Goal: Task Accomplishment & Management: Manage account settings

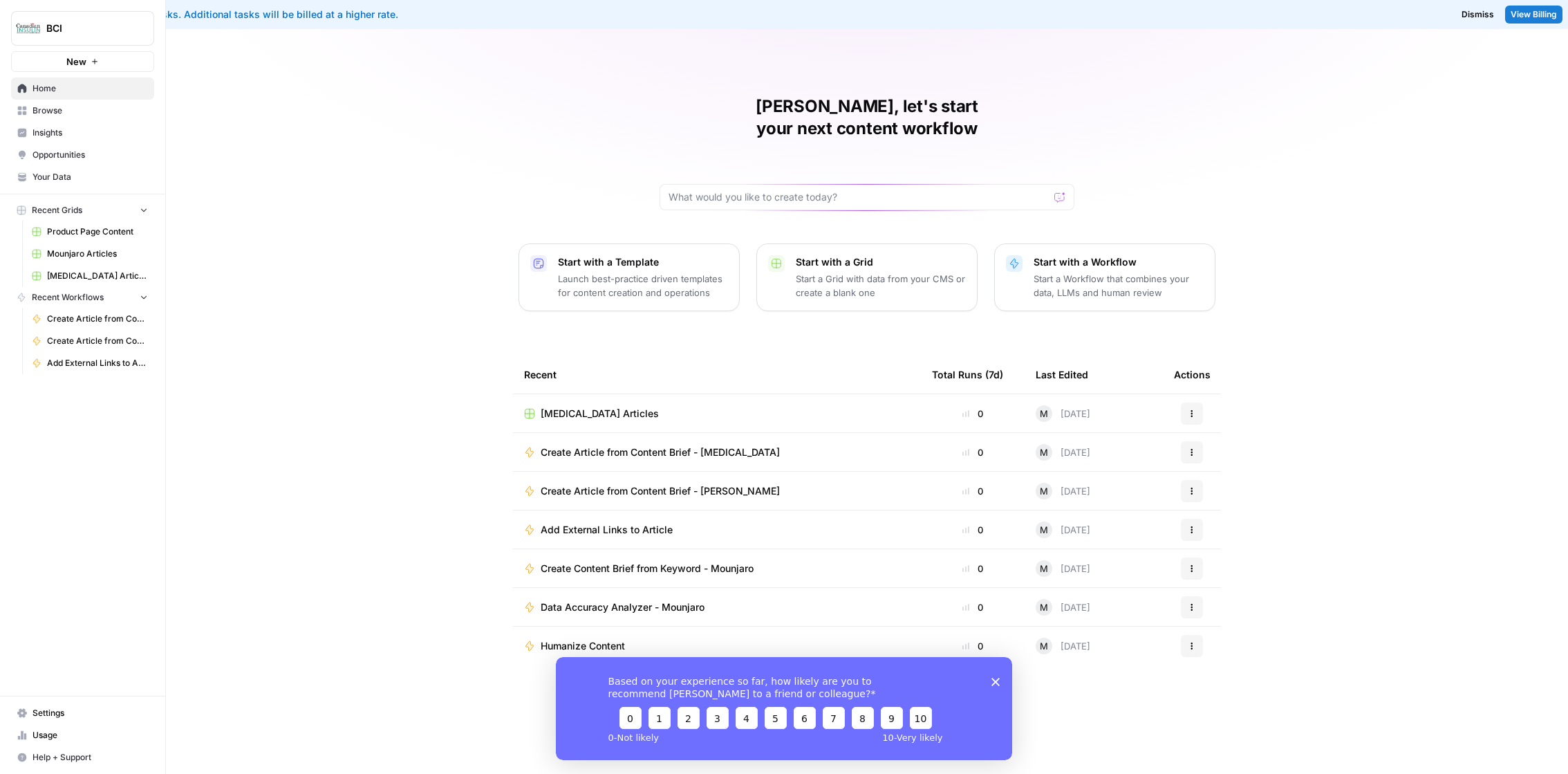
click at [176, 15] on div "You've used your included tasks. Additional tasks will be billed at a higher ra…" at bounding box center [467, 14] width 913 height 14
click at [1528, 10] on span "View Billing" at bounding box center [1533, 14] width 46 height 12
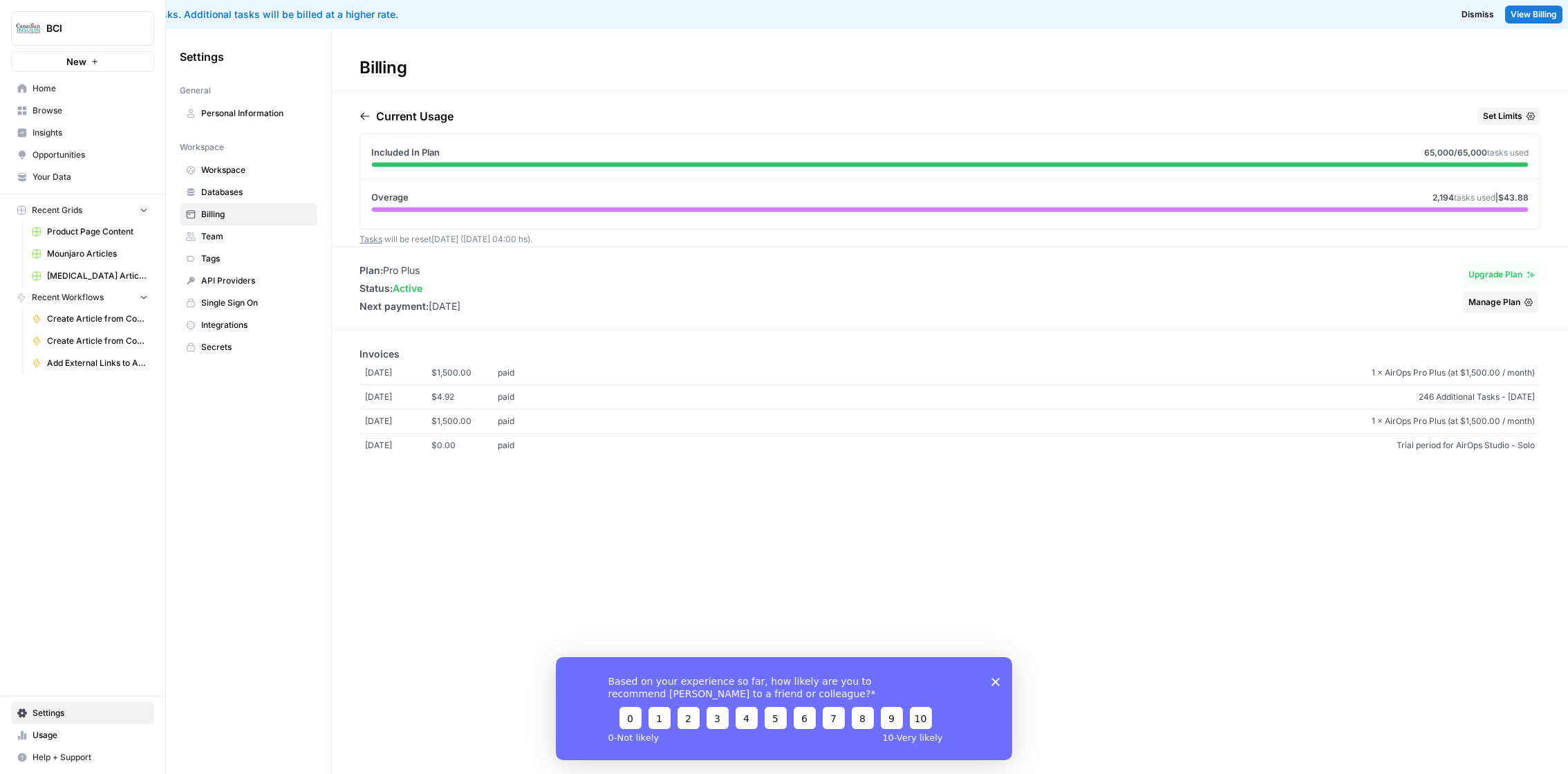
click at [1500, 121] on span "Set Limits" at bounding box center [1503, 116] width 40 height 12
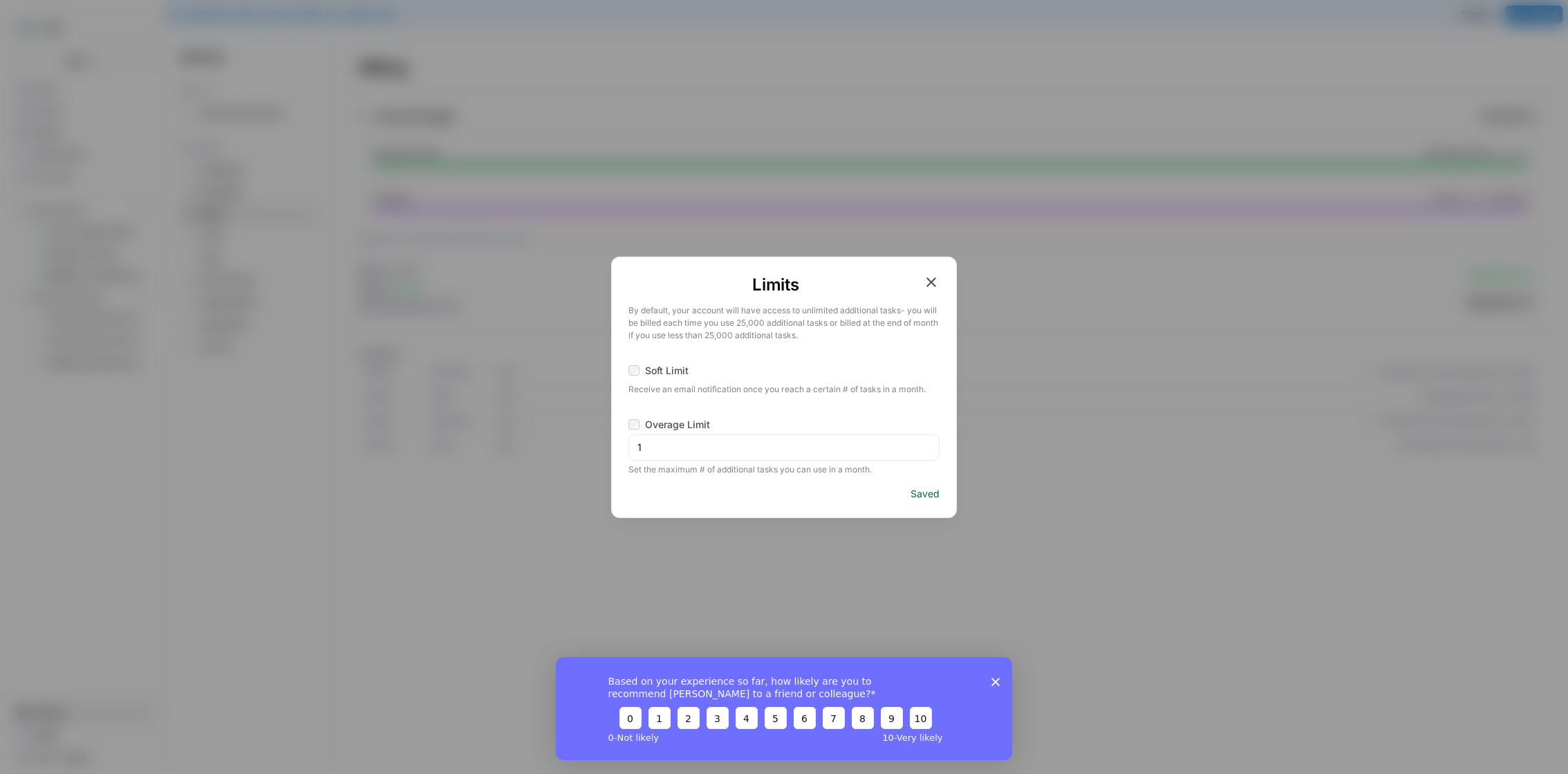
click at [675, 368] on span "Soft Limit" at bounding box center [667, 370] width 44 height 14
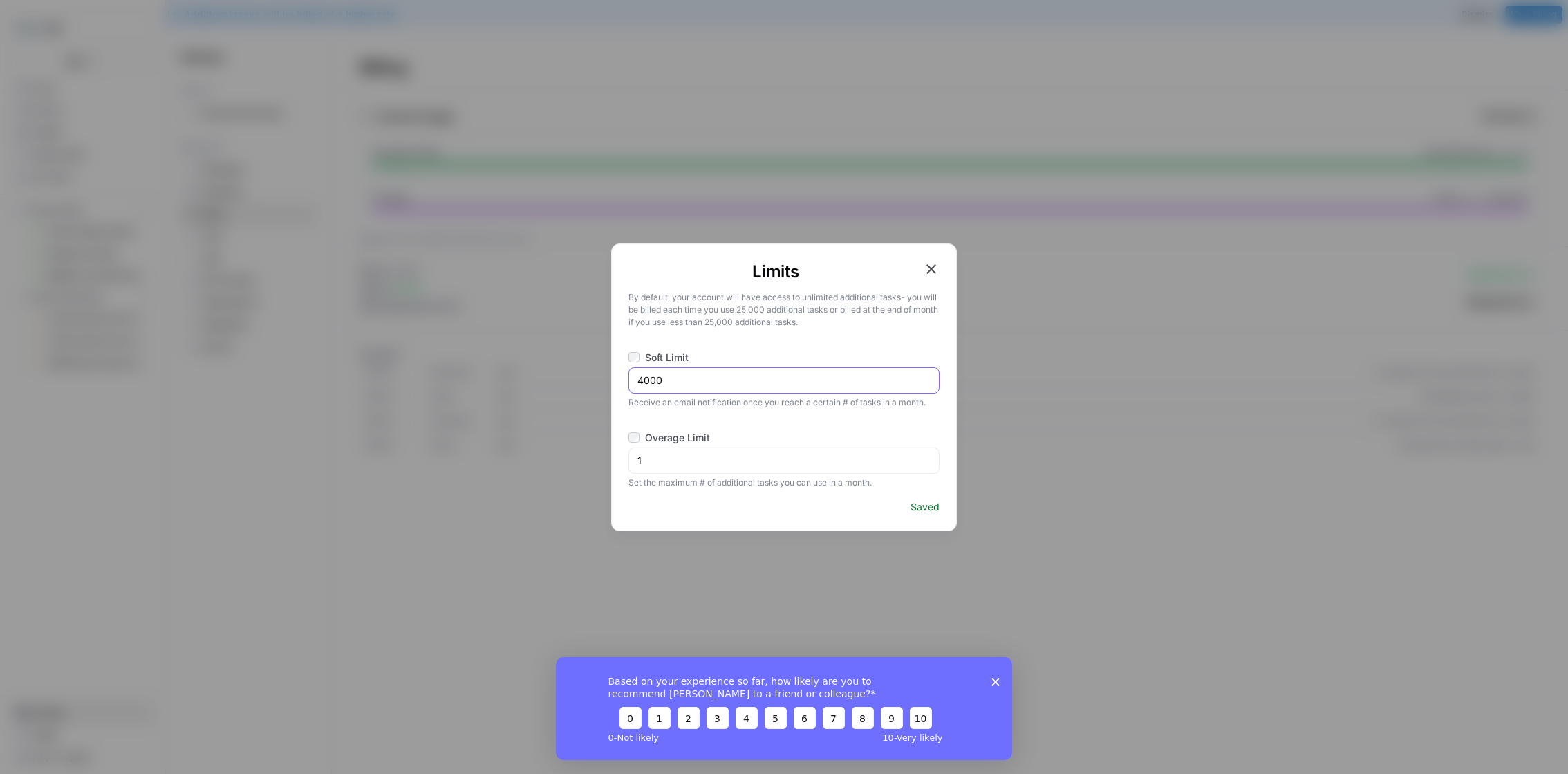
drag, startPoint x: 677, startPoint y: 383, endPoint x: 602, endPoint y: 383, distance: 75.0
click at [602, 383] on div "Limits By default, your account will have access to unlimited additional tasks …" at bounding box center [784, 387] width 1568 height 774
type input "10"
drag, startPoint x: 723, startPoint y: 383, endPoint x: 565, endPoint y: 377, distance: 158.1
click at [565, 377] on div "Limits By default, your account will have access to unlimited additional tasks …" at bounding box center [784, 387] width 1568 height 774
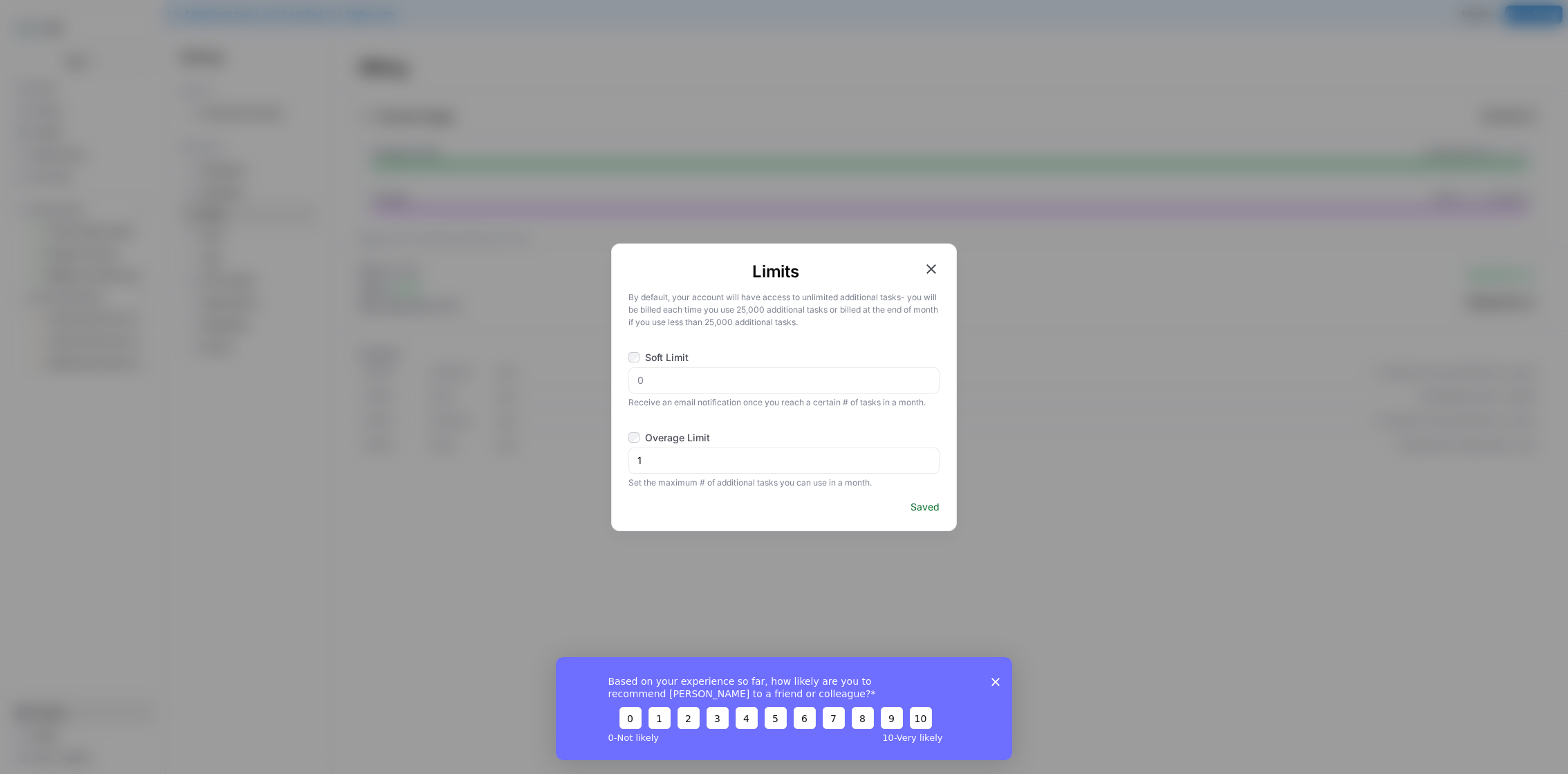
click at [933, 271] on icon "button" at bounding box center [931, 269] width 10 height 10
